Goal: Transaction & Acquisition: Purchase product/service

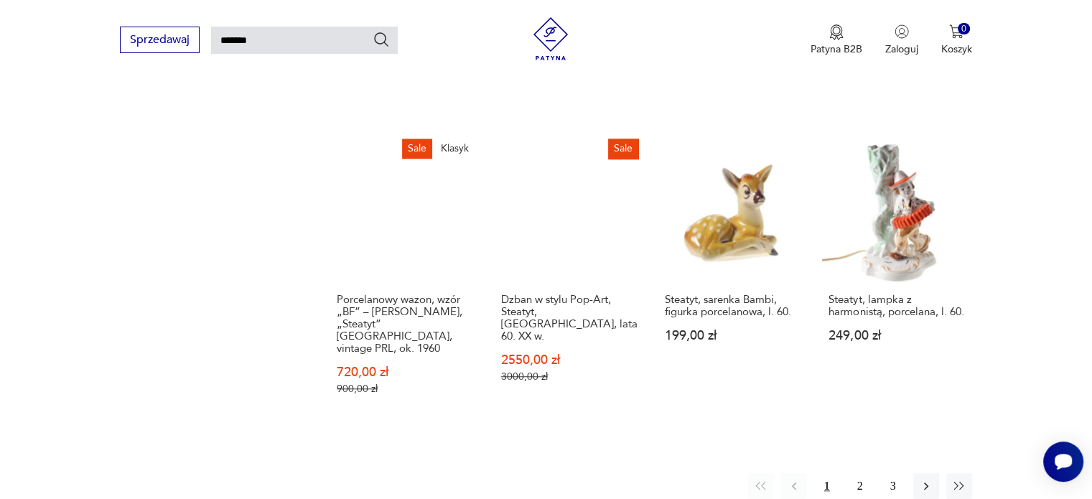
scroll to position [1128, 0]
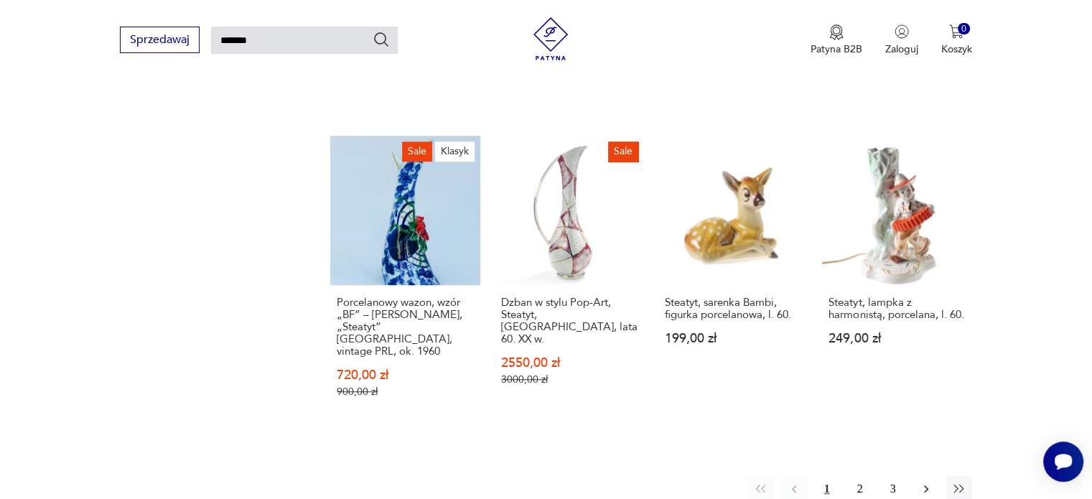
click at [927, 482] on icon "button" at bounding box center [926, 489] width 14 height 14
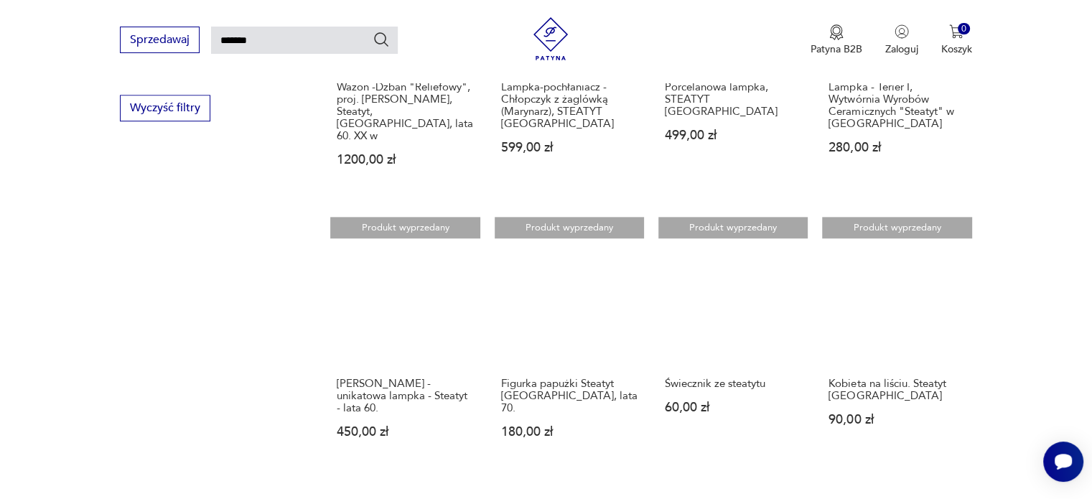
scroll to position [1192, 0]
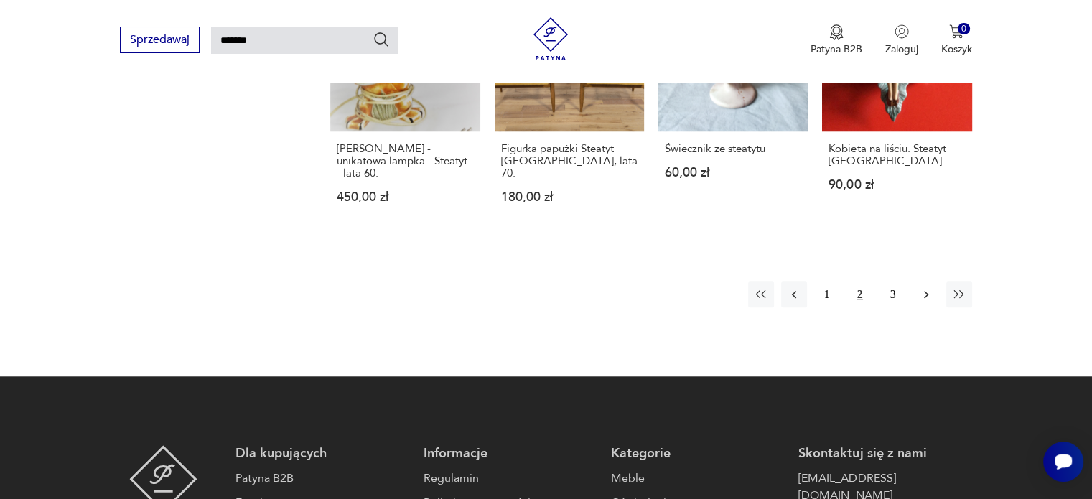
click at [925, 287] on icon "button" at bounding box center [926, 294] width 14 height 14
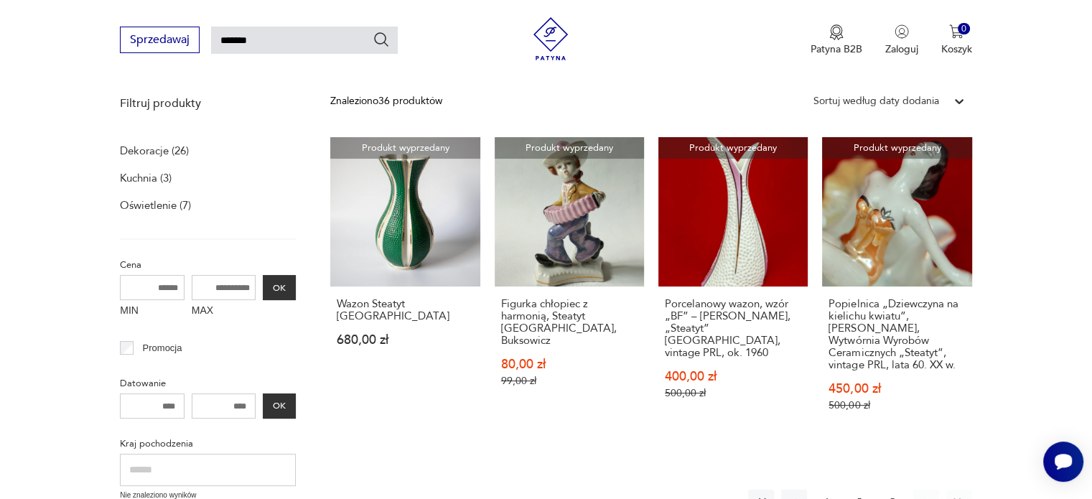
scroll to position [181, 0]
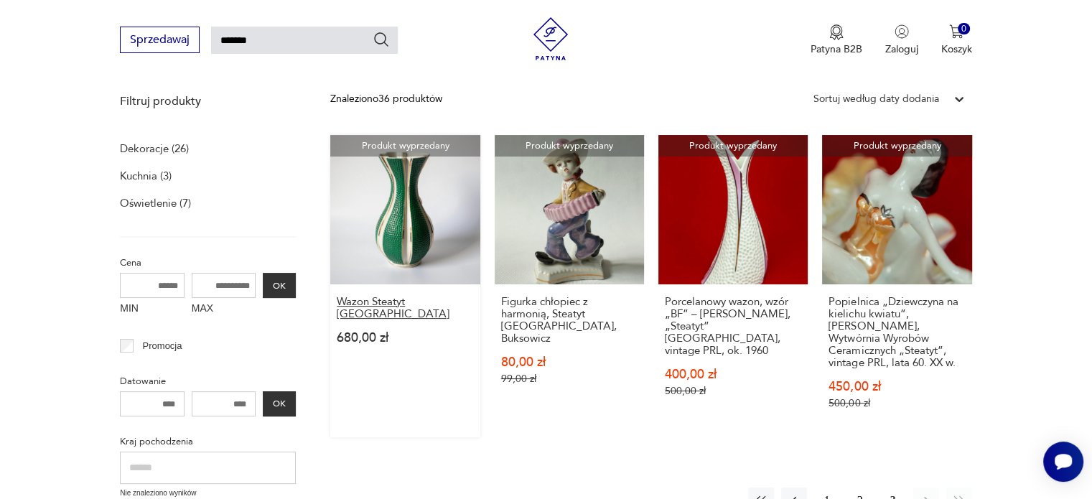
click at [398, 298] on h3 "Wazon Steatyt [GEOGRAPHIC_DATA]" at bounding box center [405, 308] width 136 height 24
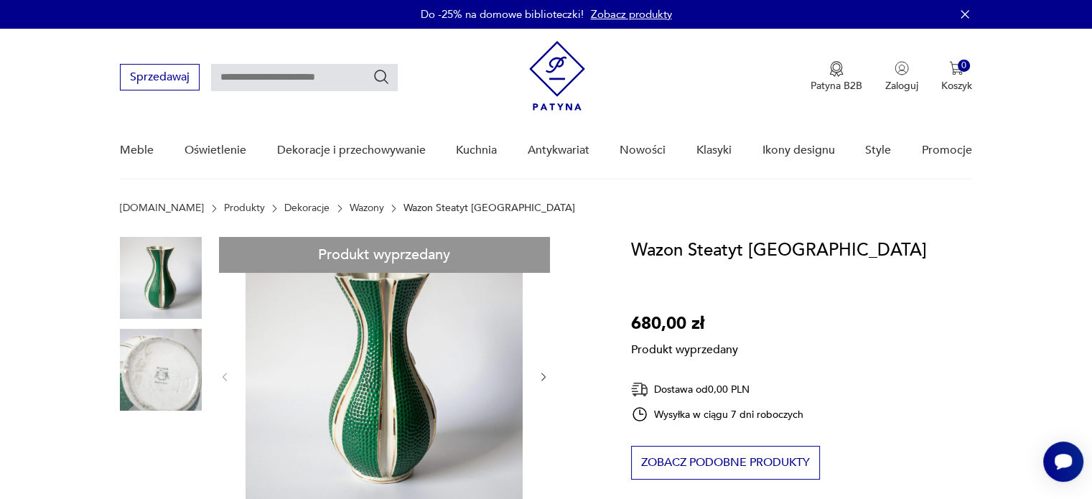
type input "*******"
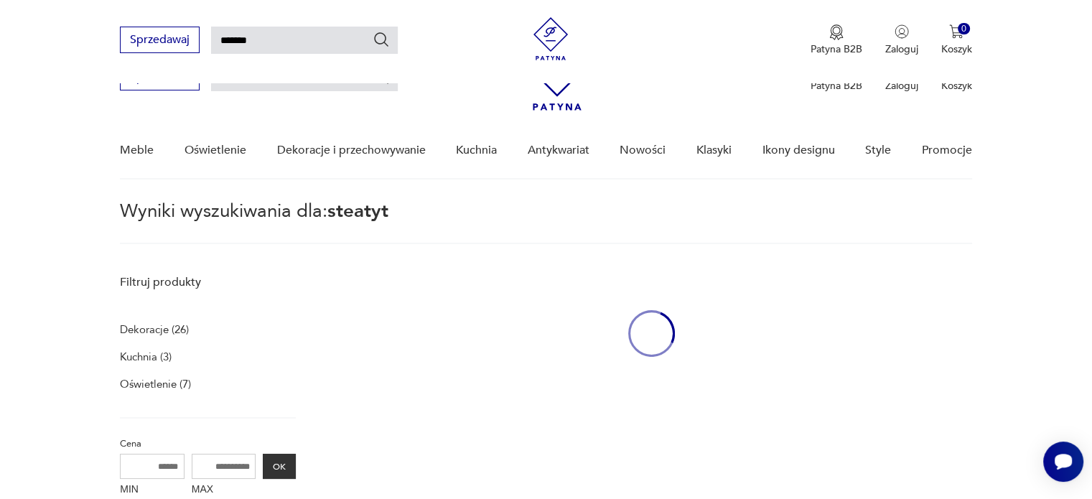
scroll to position [179, 0]
